Goal: Task Accomplishment & Management: Manage account settings

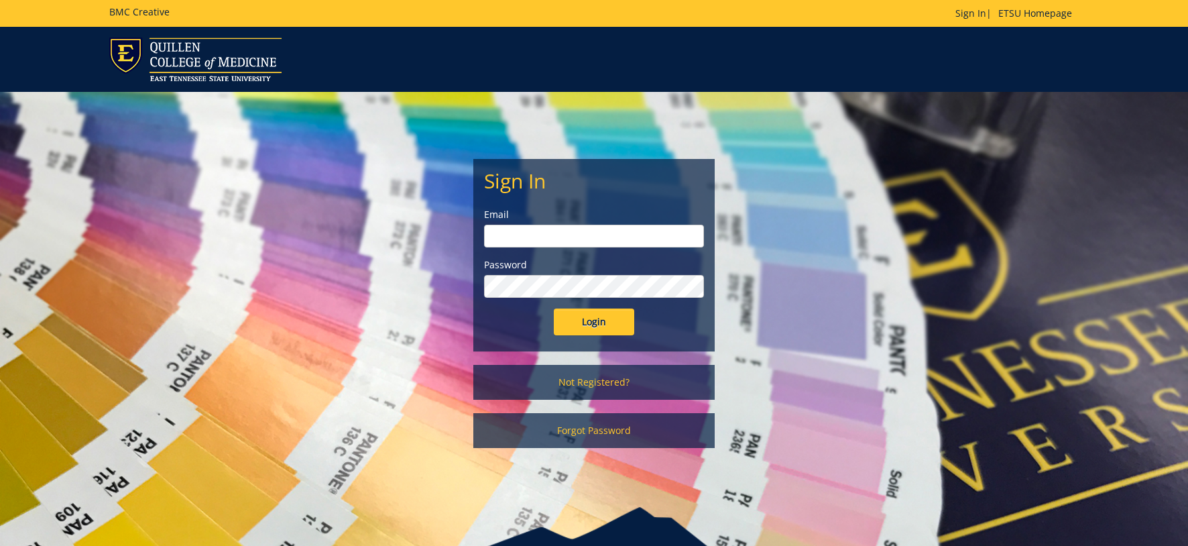
click at [593, 237] on input "email" at bounding box center [594, 236] width 220 height 23
type input "projects@etsu.edu"
click at [553, 316] on div "Login" at bounding box center [594, 321] width 220 height 27
click at [583, 319] on input "Login" at bounding box center [594, 321] width 80 height 27
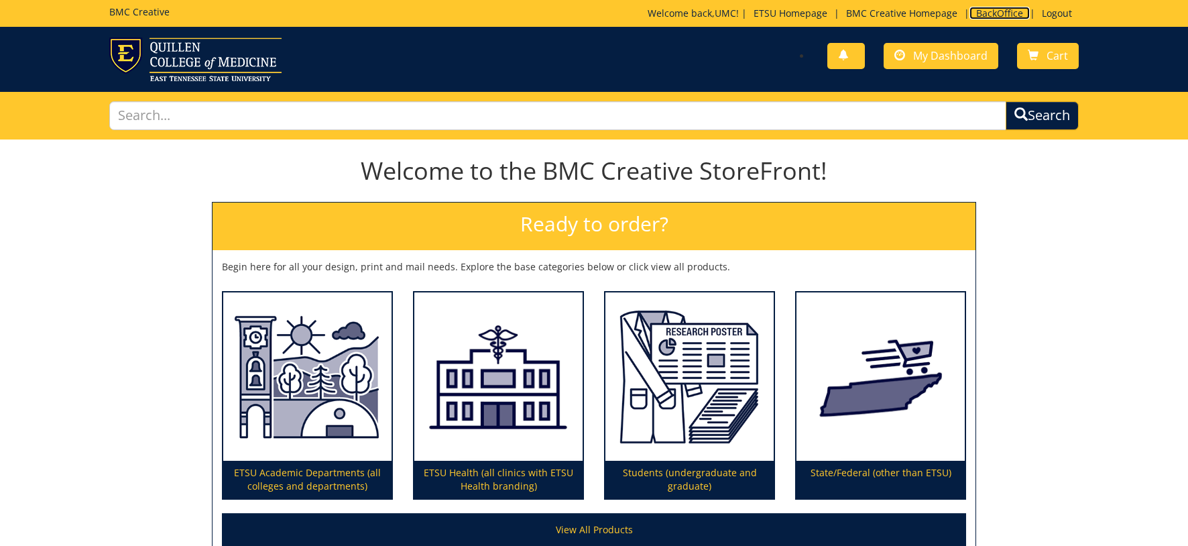
click at [988, 11] on link "BackOffice" at bounding box center [1000, 13] width 60 height 13
